Goal: Use online tool/utility: Utilize a website feature to perform a specific function

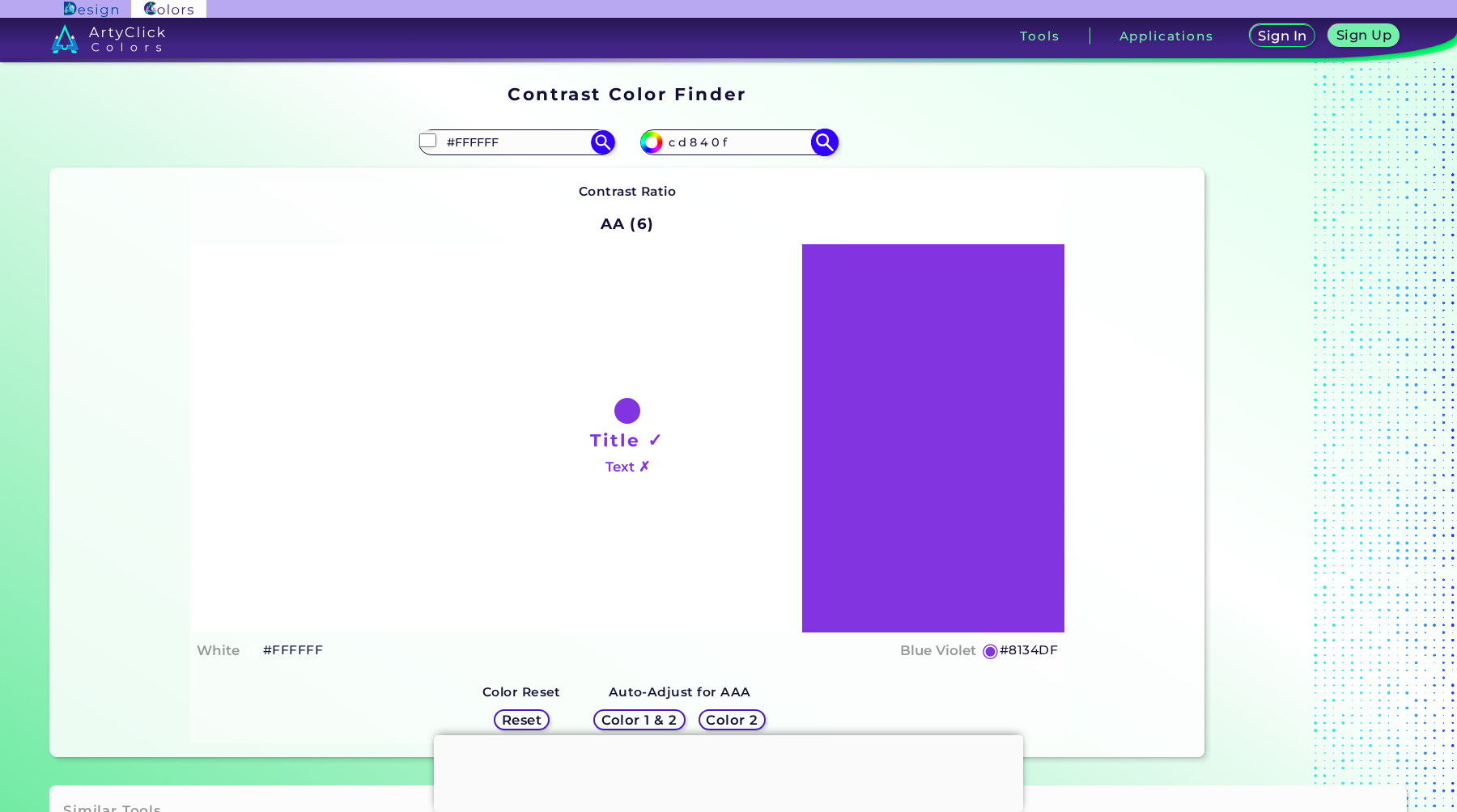
type input "c d 8 4 0 f"
click at [818, 140] on img at bounding box center [824, 141] width 28 height 28
type input "#cd840f"
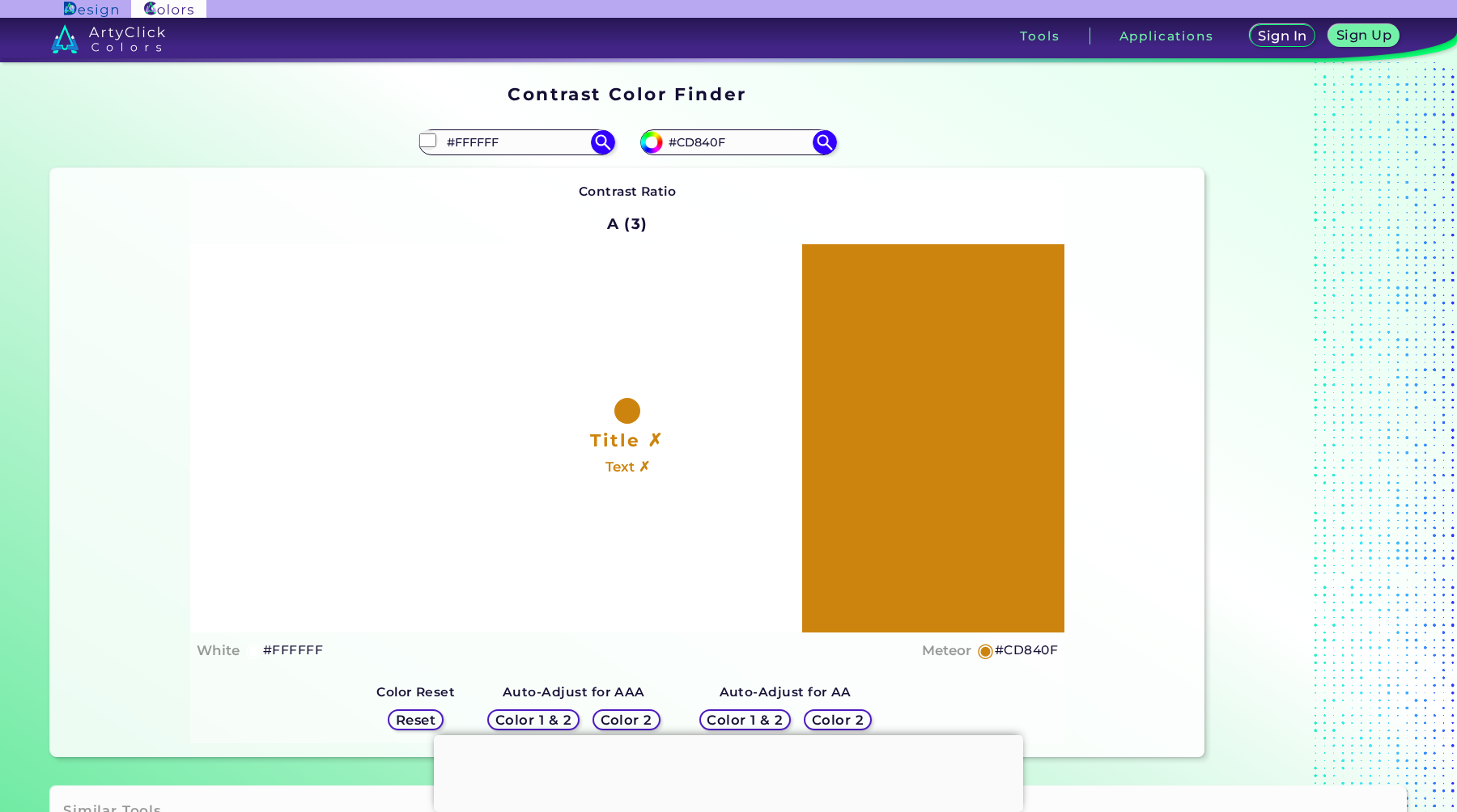
click at [832, 713] on h5 "Color 2" at bounding box center [836, 719] width 54 height 14
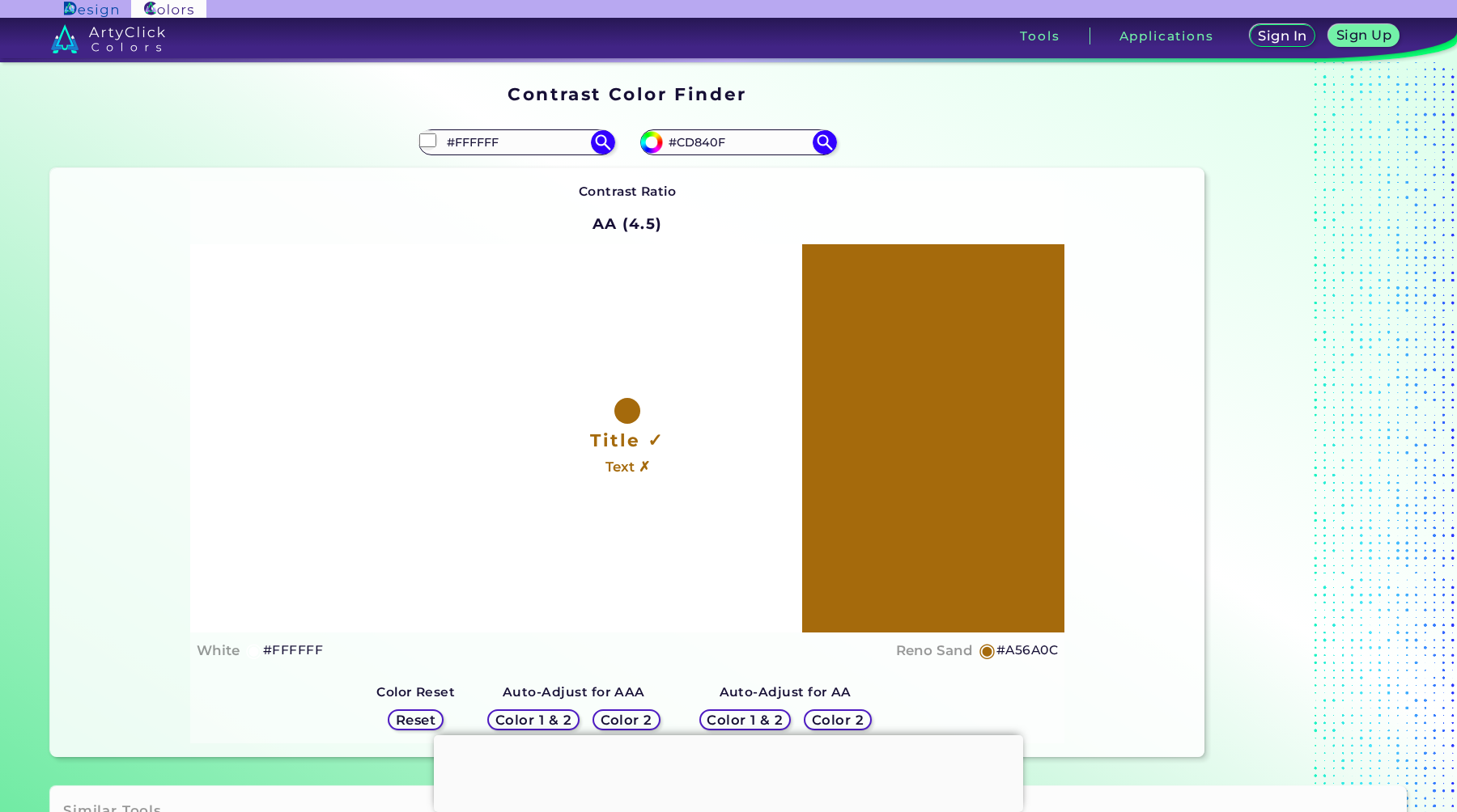
click at [1003, 649] on h5 "#A56A0C" at bounding box center [1027, 650] width 62 height 21
drag, startPoint x: 681, startPoint y: 143, endPoint x: 757, endPoint y: 143, distance: 76.0
click at [757, 143] on input "#CD840F" at bounding box center [738, 141] width 151 height 21
paste input "5 2 b 5 8 8"
type input "#5 2 b 5 8 8"
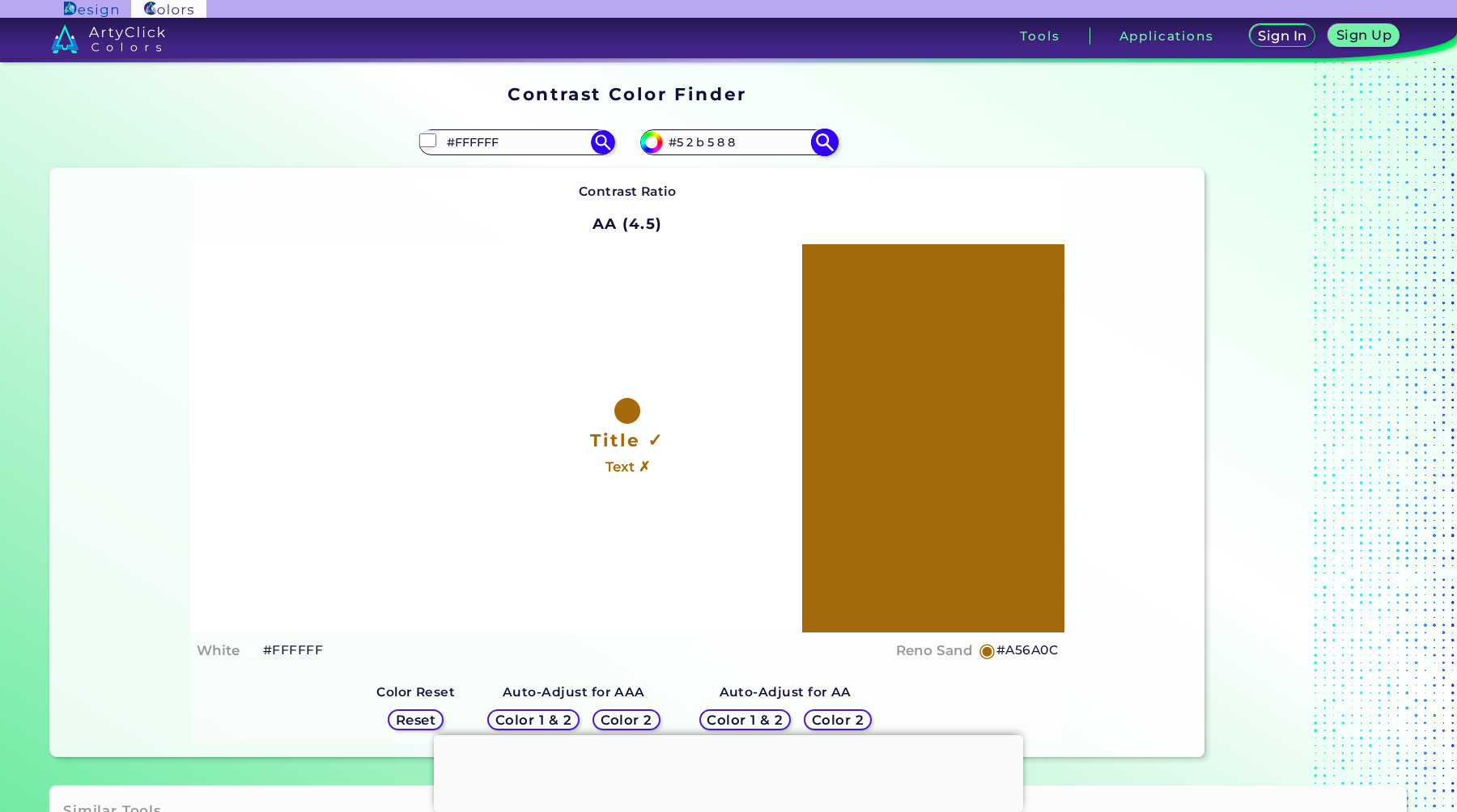
type input "#52b588"
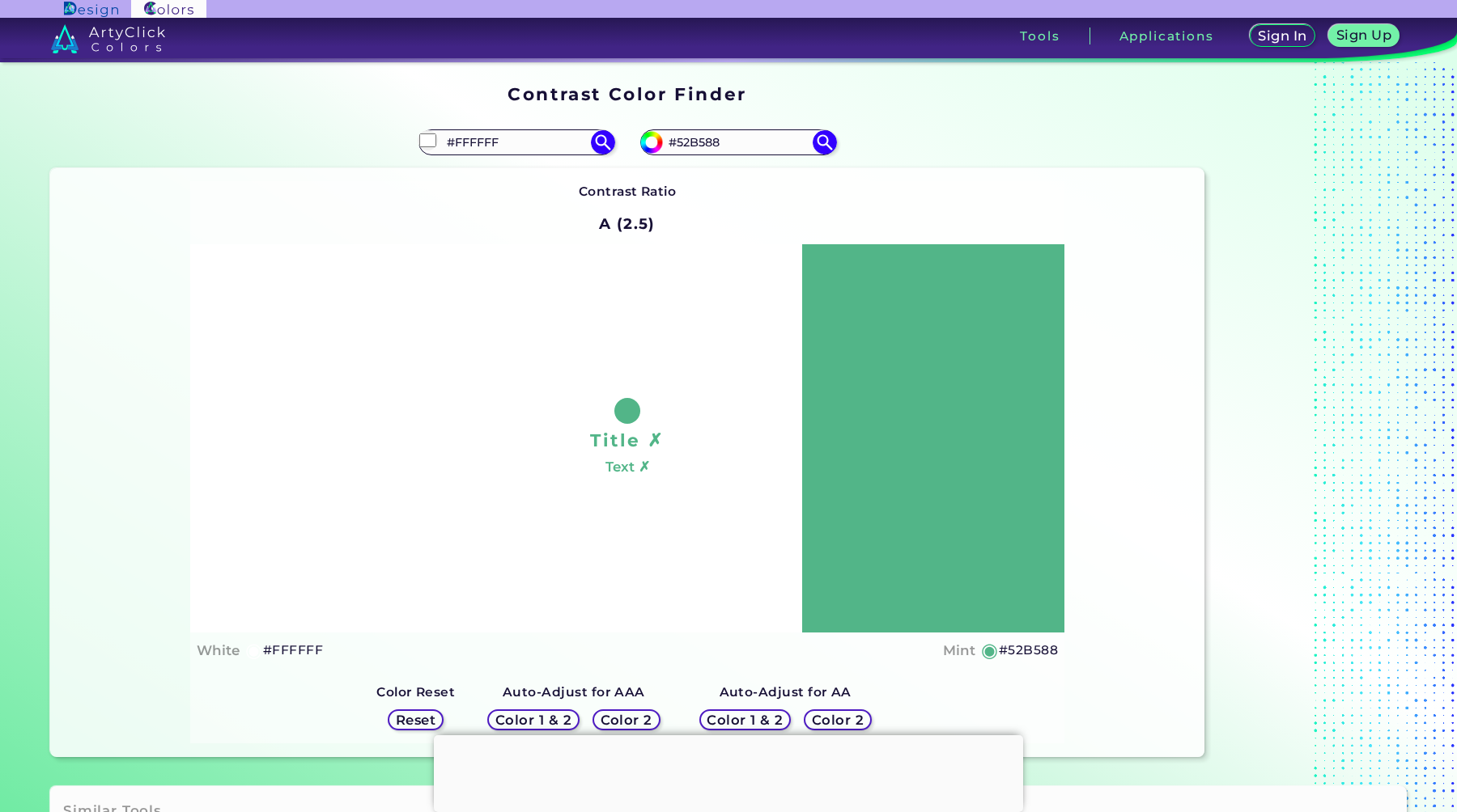
click at [828, 719] on h5 "Color 2" at bounding box center [837, 719] width 51 height 13
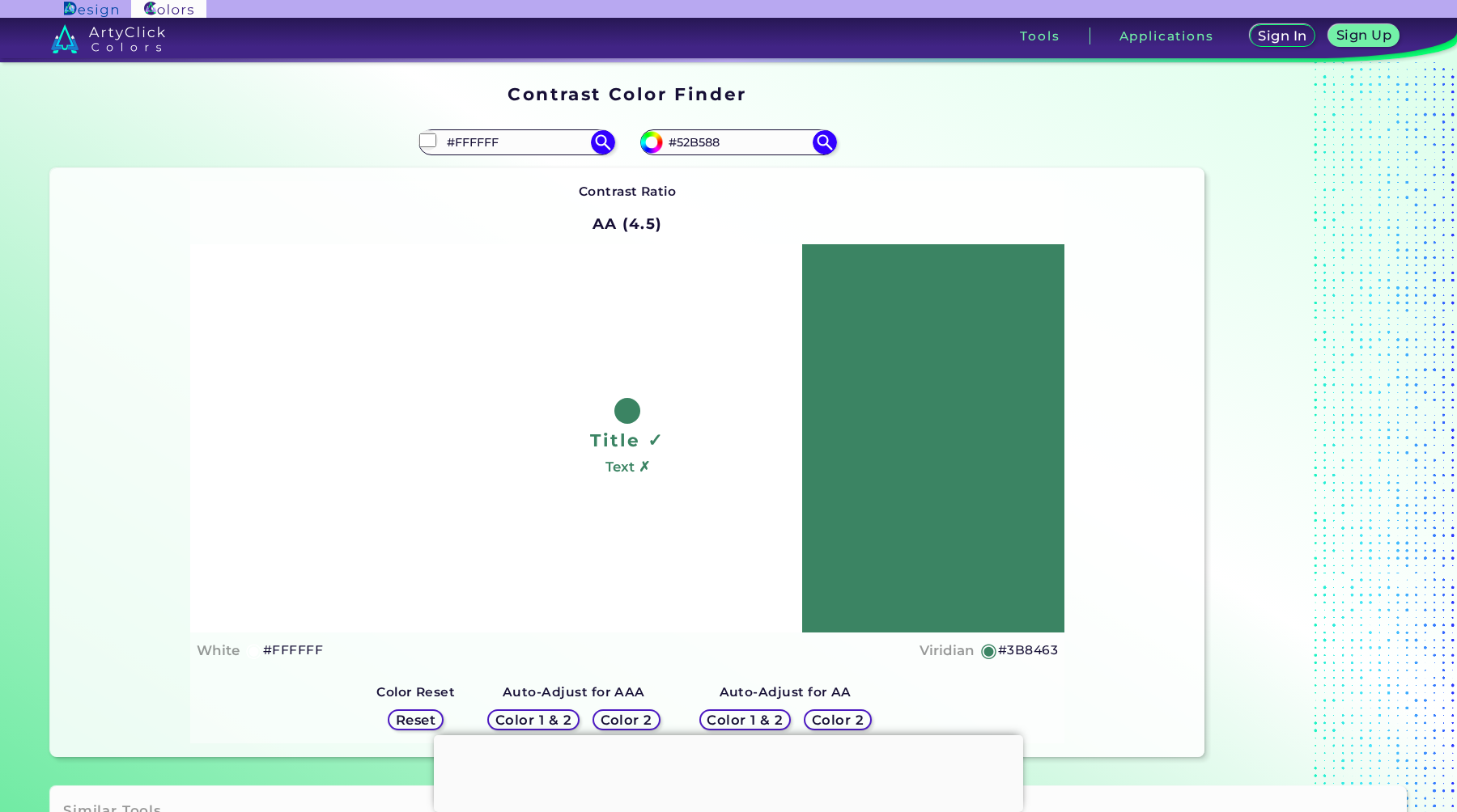
click at [1009, 648] on h5 "#3B8463" at bounding box center [1028, 650] width 60 height 21
click at [728, 145] on input "#52B588" at bounding box center [738, 141] width 151 height 21
paste input "7 5 5 e a 5"
type input "7 5 5 e a 5"
click at [823, 143] on img at bounding box center [824, 141] width 28 height 28
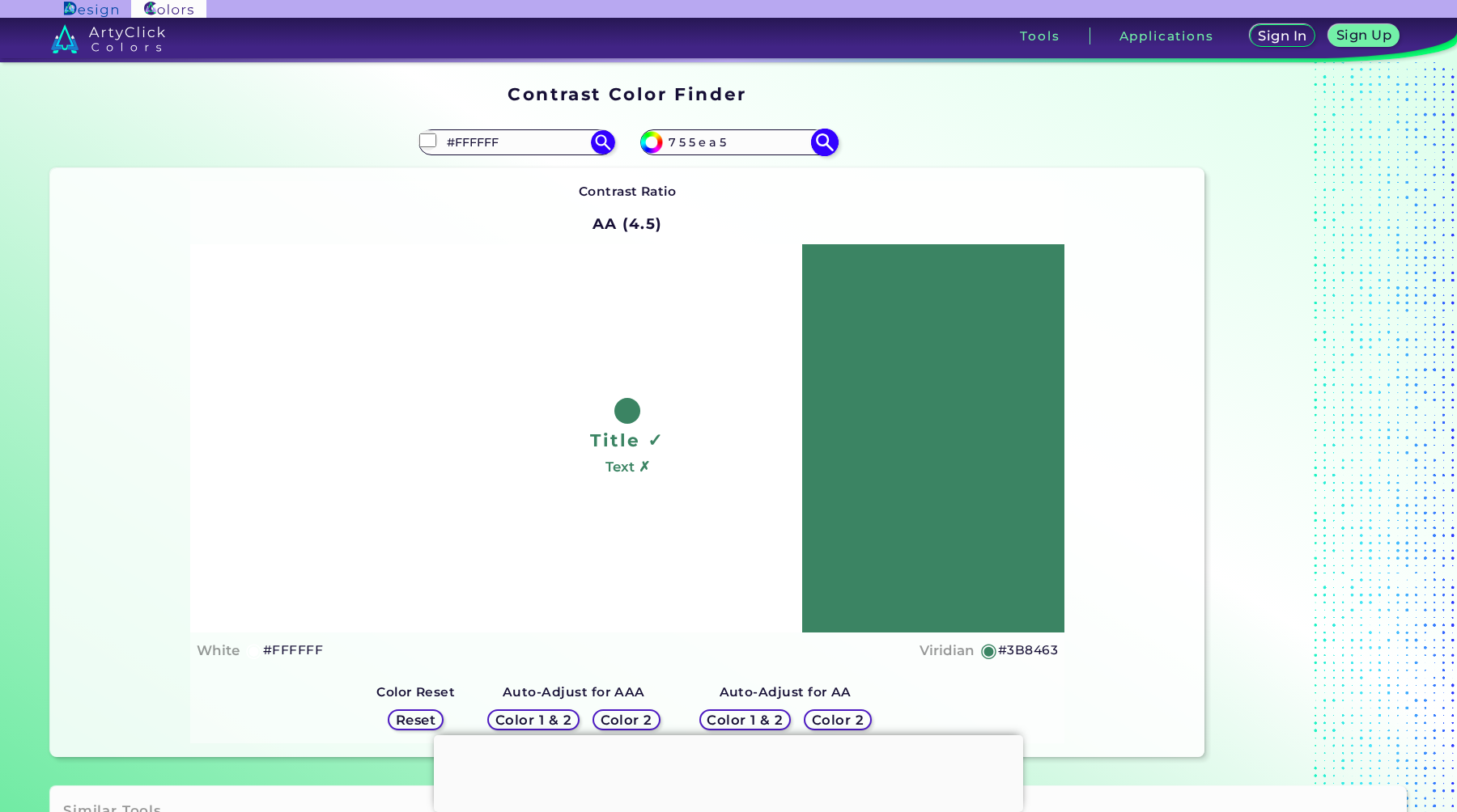
type input "#755ea5"
type input "#755EA5"
